Goal: Find specific page/section: Find specific page/section

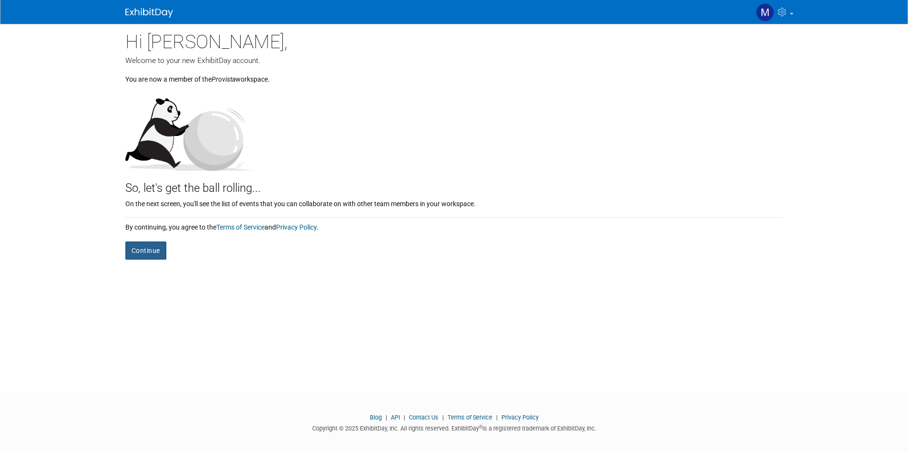
click at [151, 250] on button "Continue" at bounding box center [145, 250] width 41 height 18
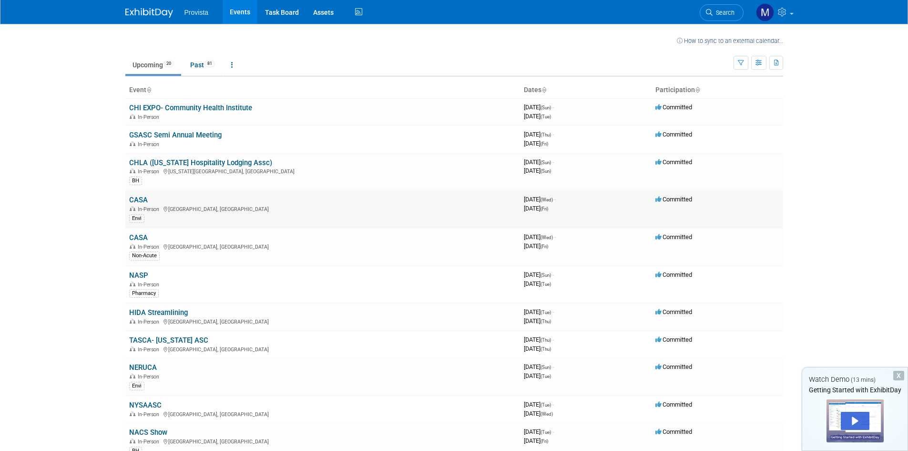
click at [139, 199] on link "CASA" at bounding box center [138, 199] width 19 height 9
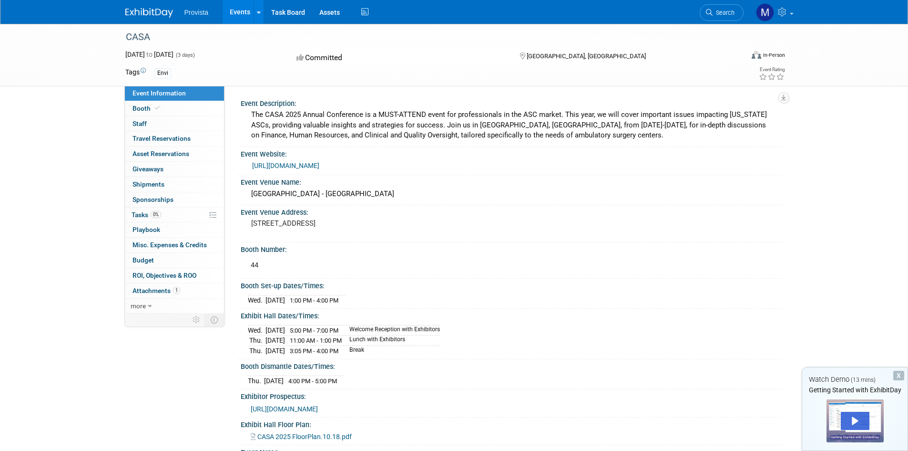
click at [900, 377] on div "X" at bounding box center [899, 375] width 11 height 10
